Goal: Navigation & Orientation: Find specific page/section

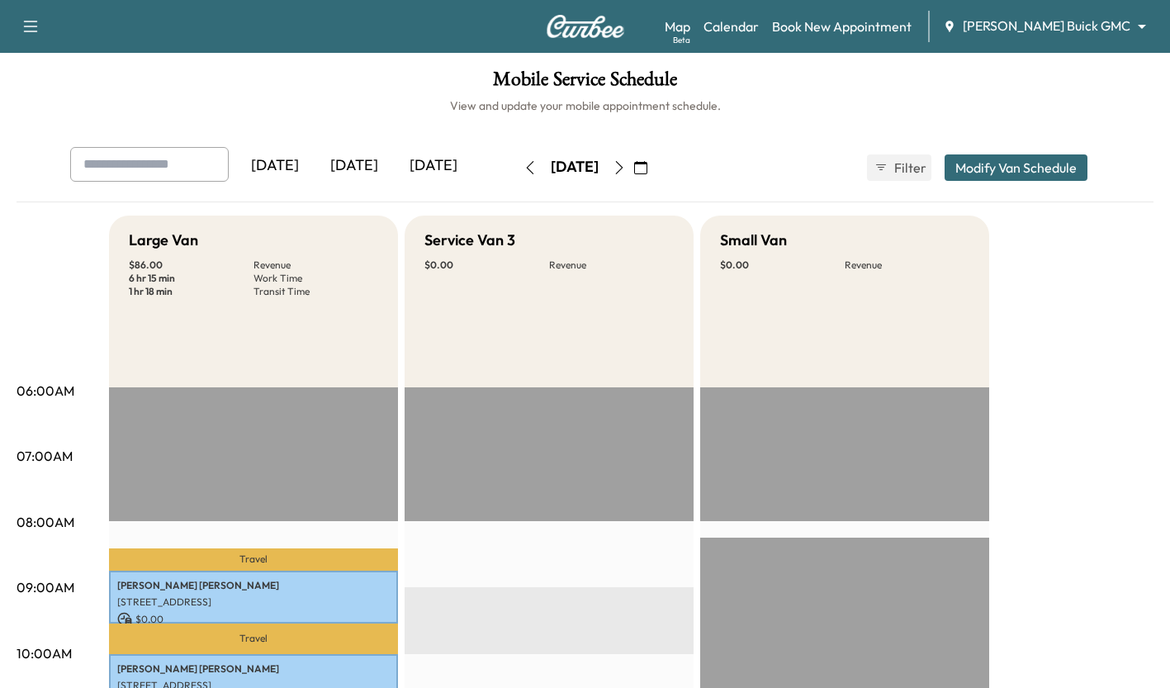
click at [373, 150] on div "[DATE]" at bounding box center [354, 166] width 79 height 38
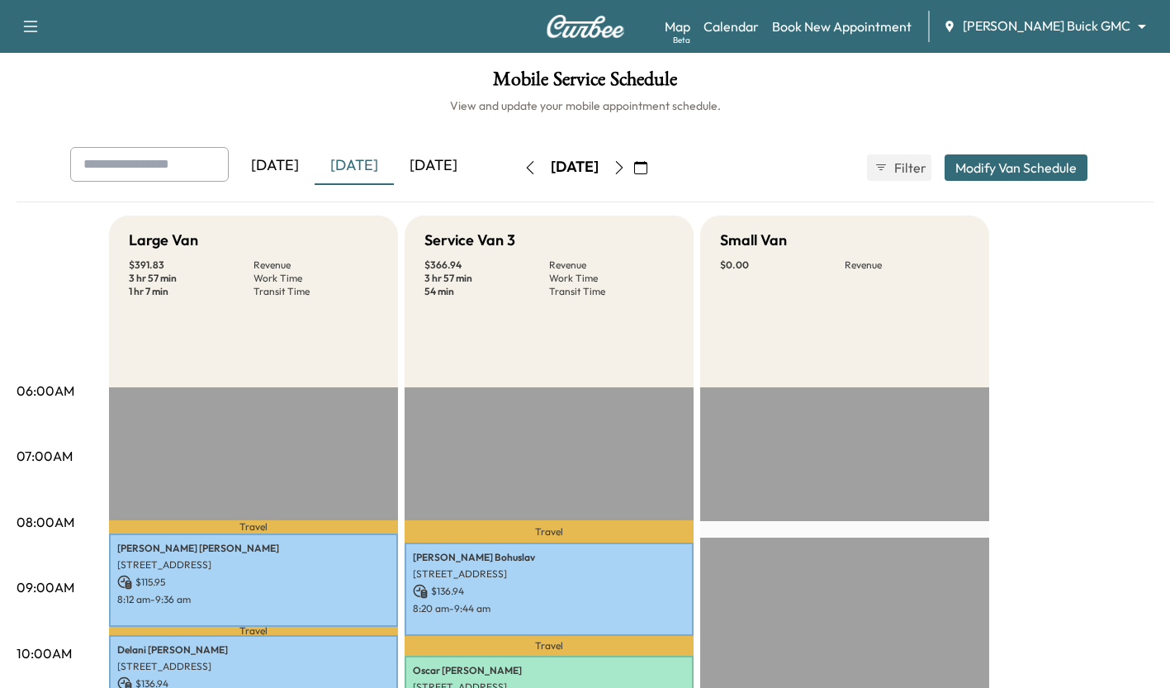
click at [423, 148] on div "[DATE]" at bounding box center [433, 166] width 79 height 38
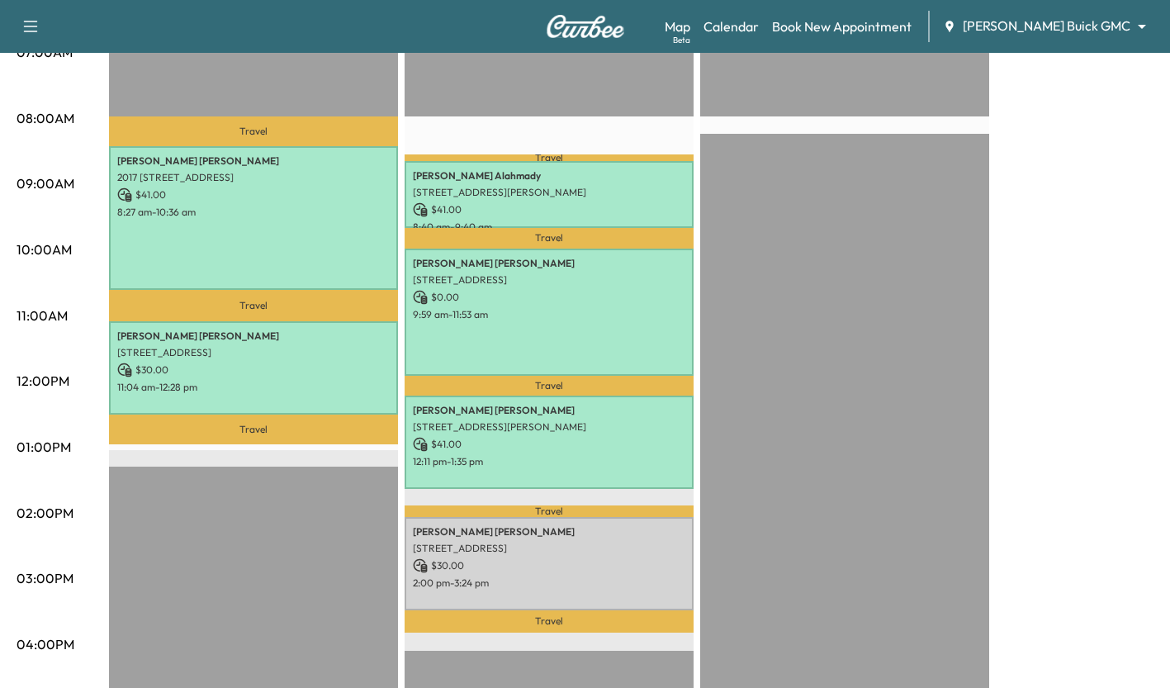
scroll to position [403, 0]
click at [636, 211] on p "$ 41.00" at bounding box center [549, 210] width 272 height 15
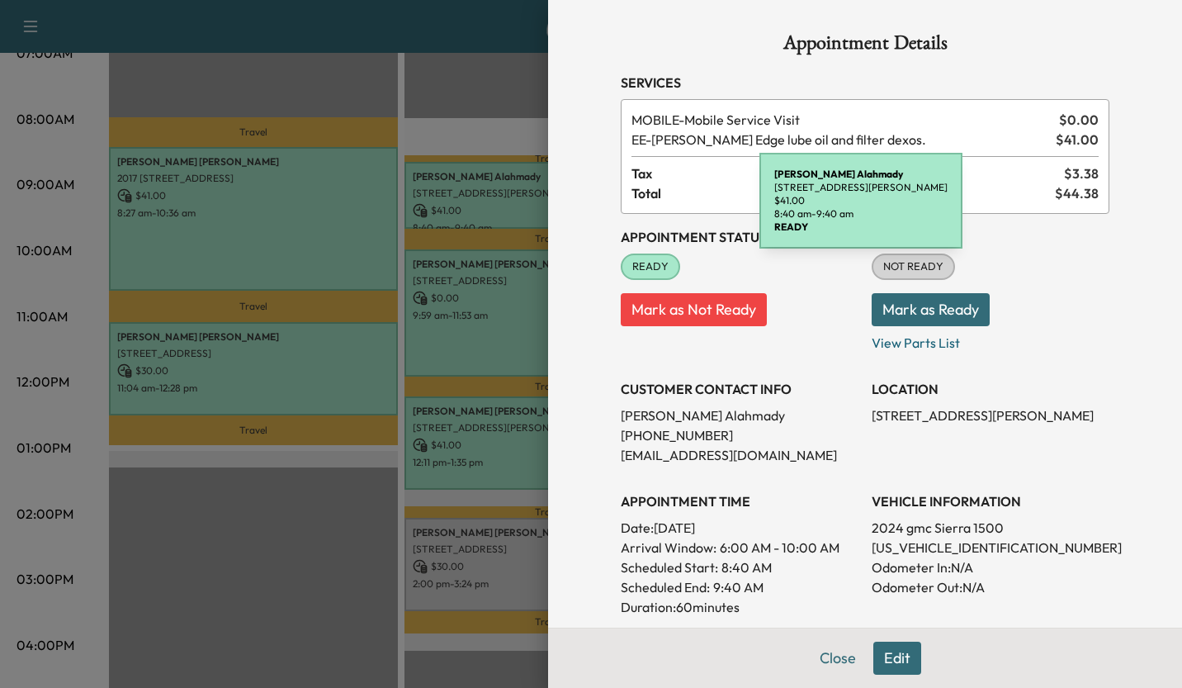
click at [310, 531] on div at bounding box center [591, 344] width 1182 height 688
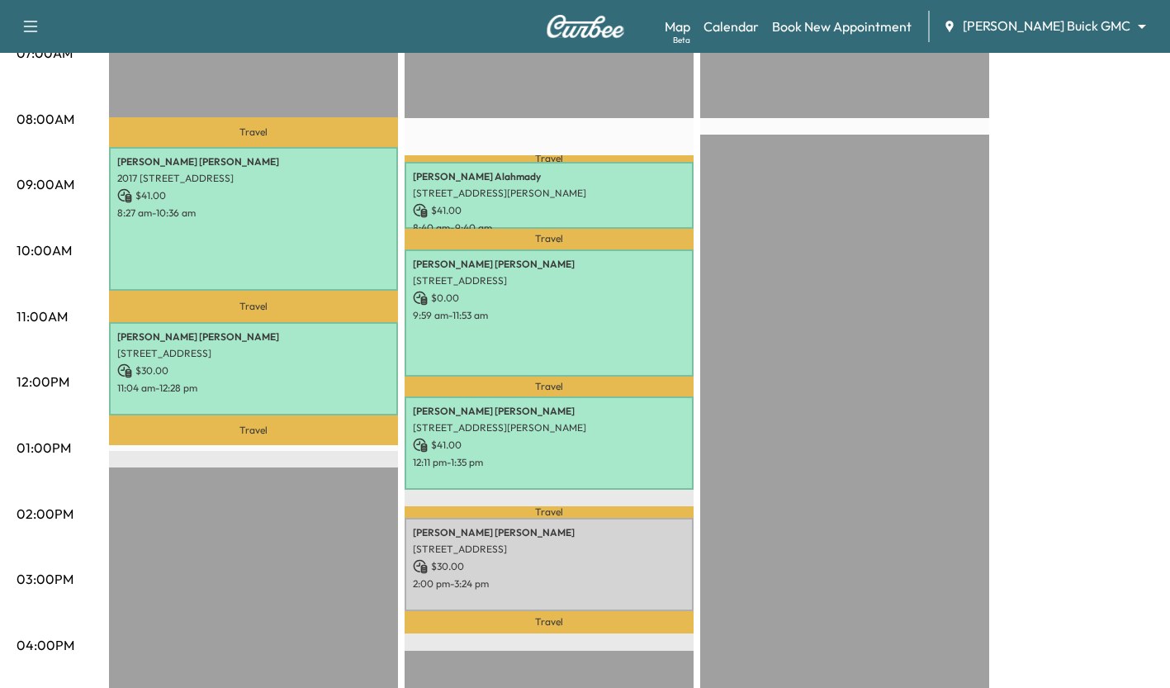
click at [627, 351] on div "[PERSON_NAME] [STREET_ADDRESS] $ 0.00 9:59 am - 11:53 am" at bounding box center [549, 312] width 289 height 126
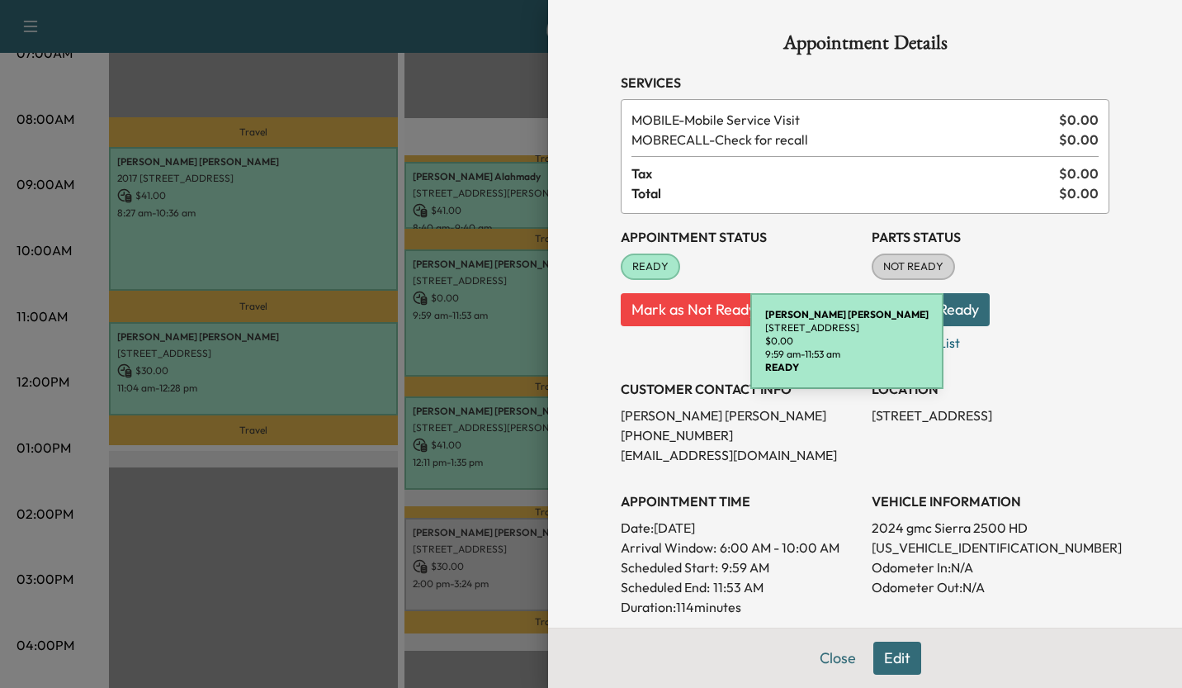
click at [313, 527] on div at bounding box center [591, 344] width 1182 height 688
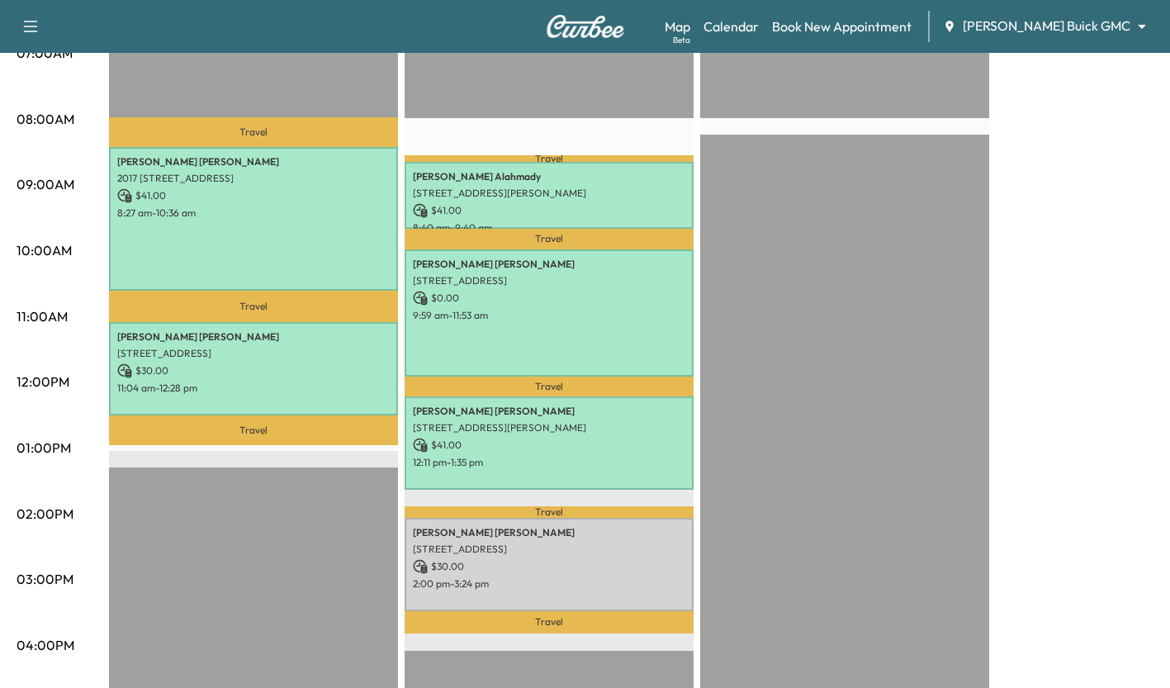
click at [566, 469] on div "[PERSON_NAME] [STREET_ADDRESS][PERSON_NAME] $ 41.00 12:11 pm - 1:35 pm" at bounding box center [549, 442] width 289 height 93
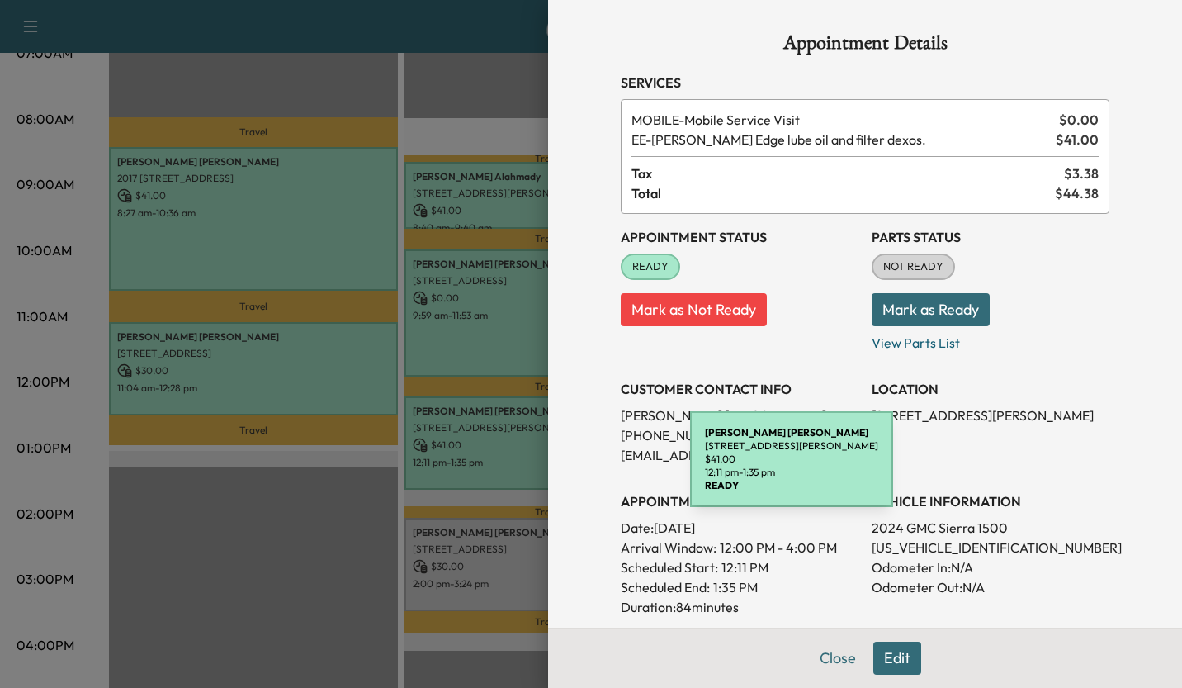
click at [338, 537] on div at bounding box center [591, 344] width 1182 height 688
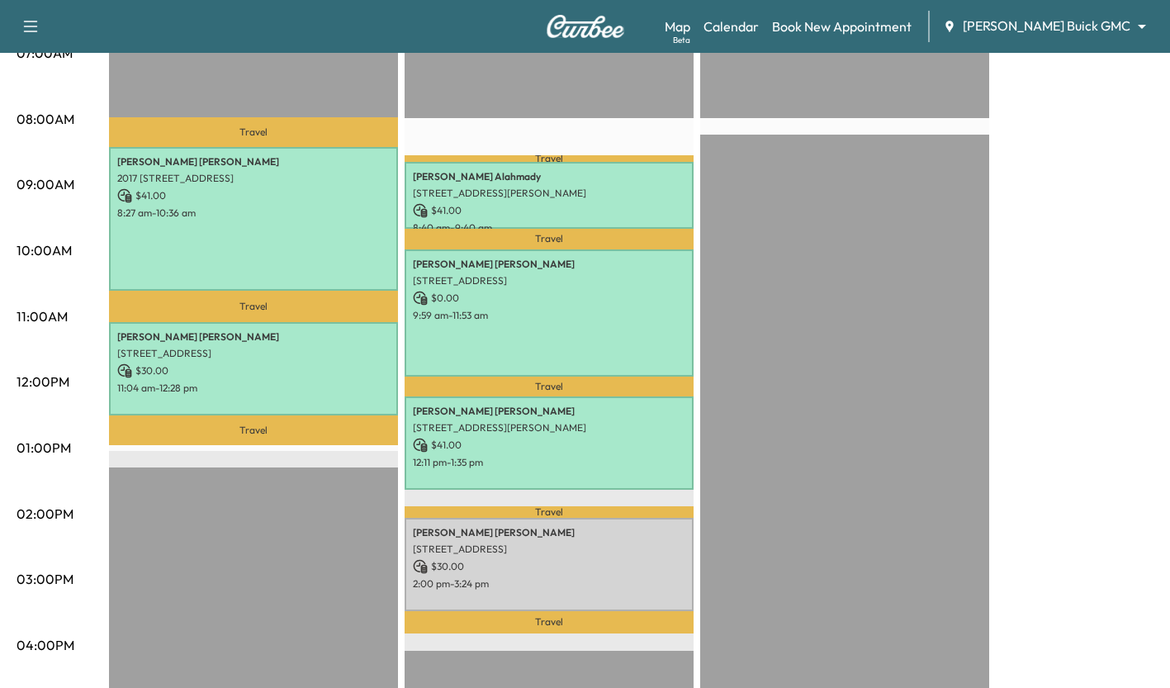
click at [622, 179] on p "[PERSON_NAME]" at bounding box center [549, 176] width 272 height 13
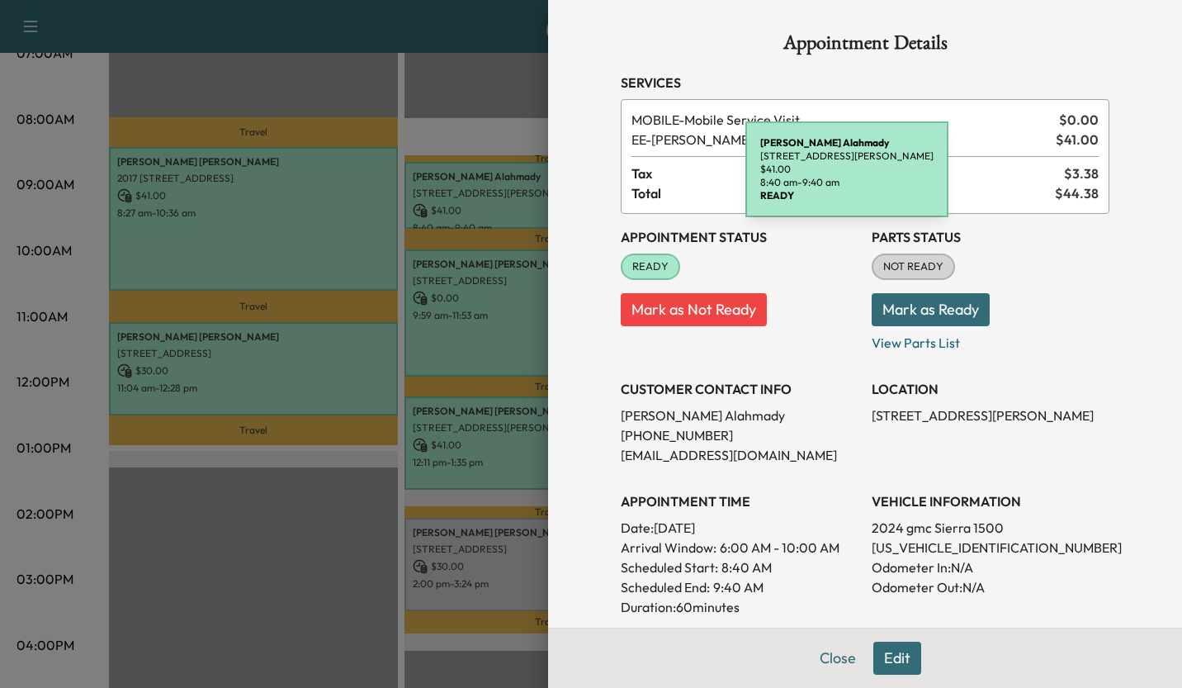
click at [307, 577] on div at bounding box center [591, 344] width 1182 height 688
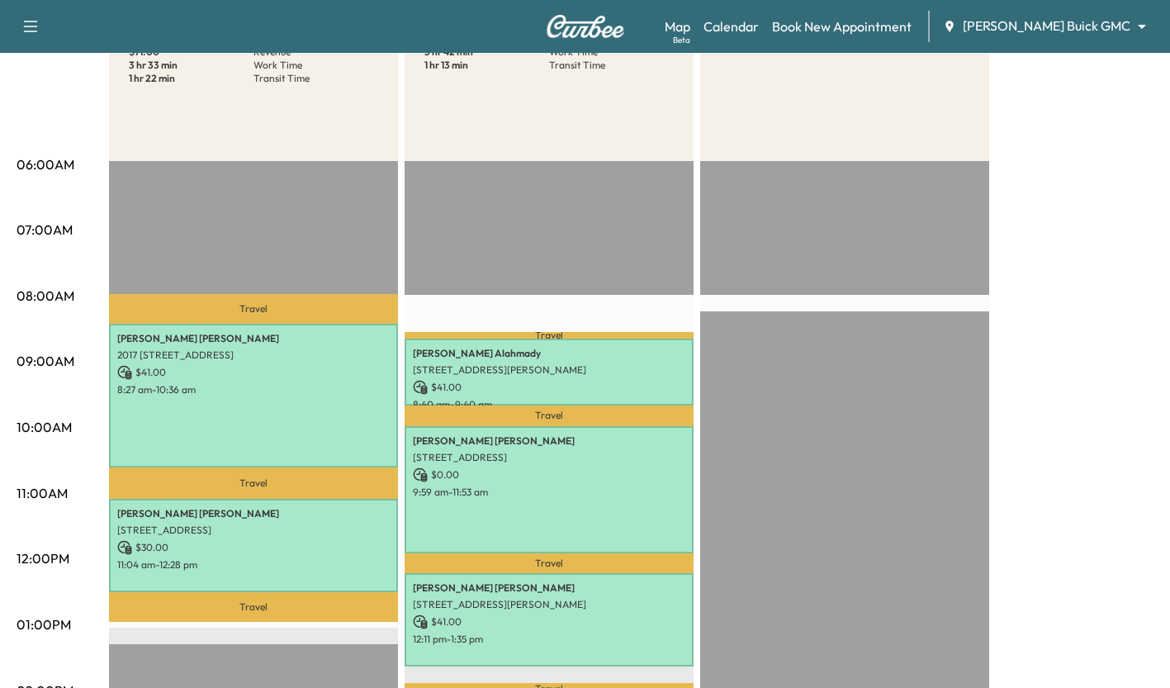
scroll to position [0, 0]
